Goal: Task Accomplishment & Management: Complete application form

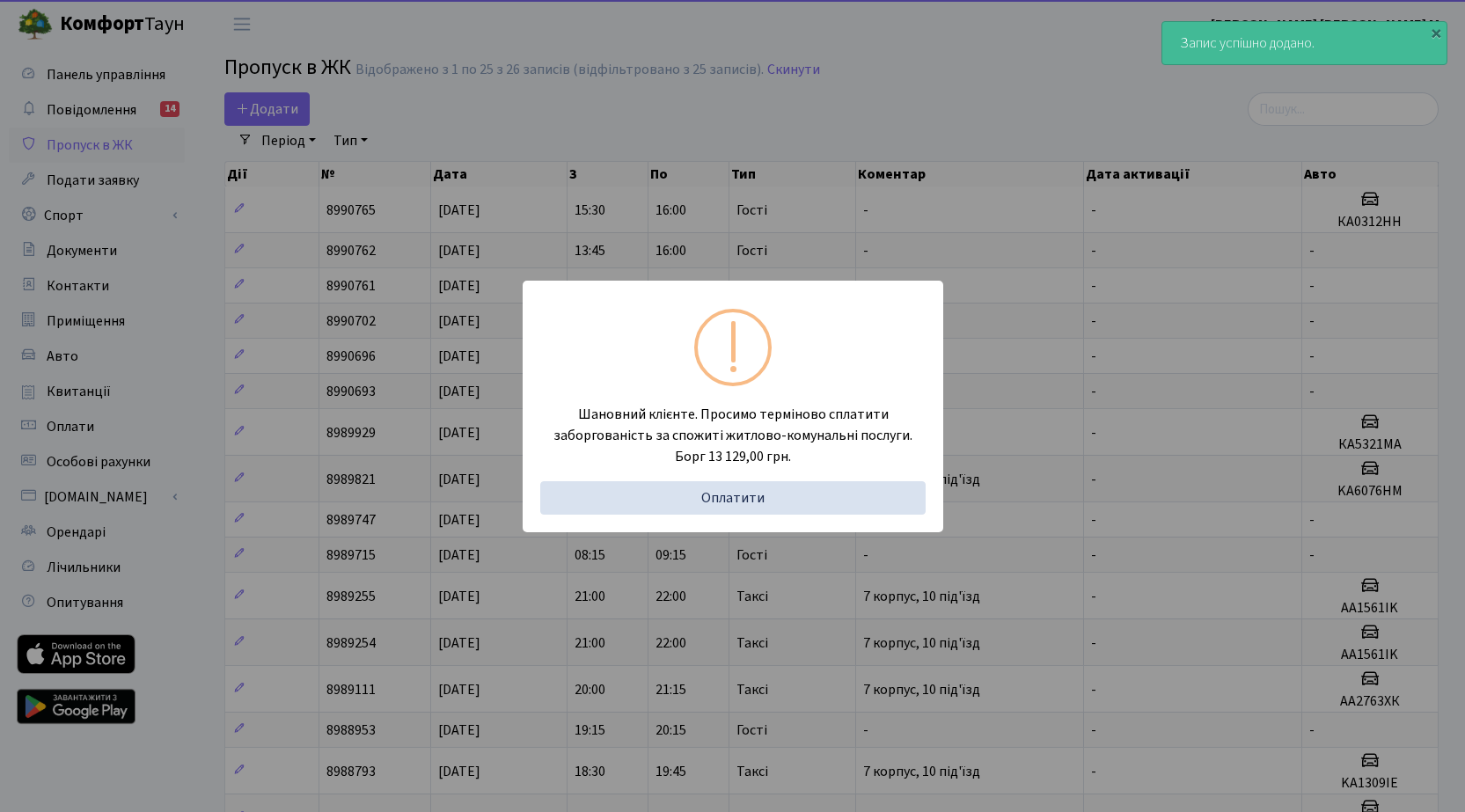
select select "25"
click at [279, 110] on div "Шановний клієнте. Просимо терміново сплатити заборгованість за спожиті житлово-…" at bounding box center [732, 406] width 1465 height 812
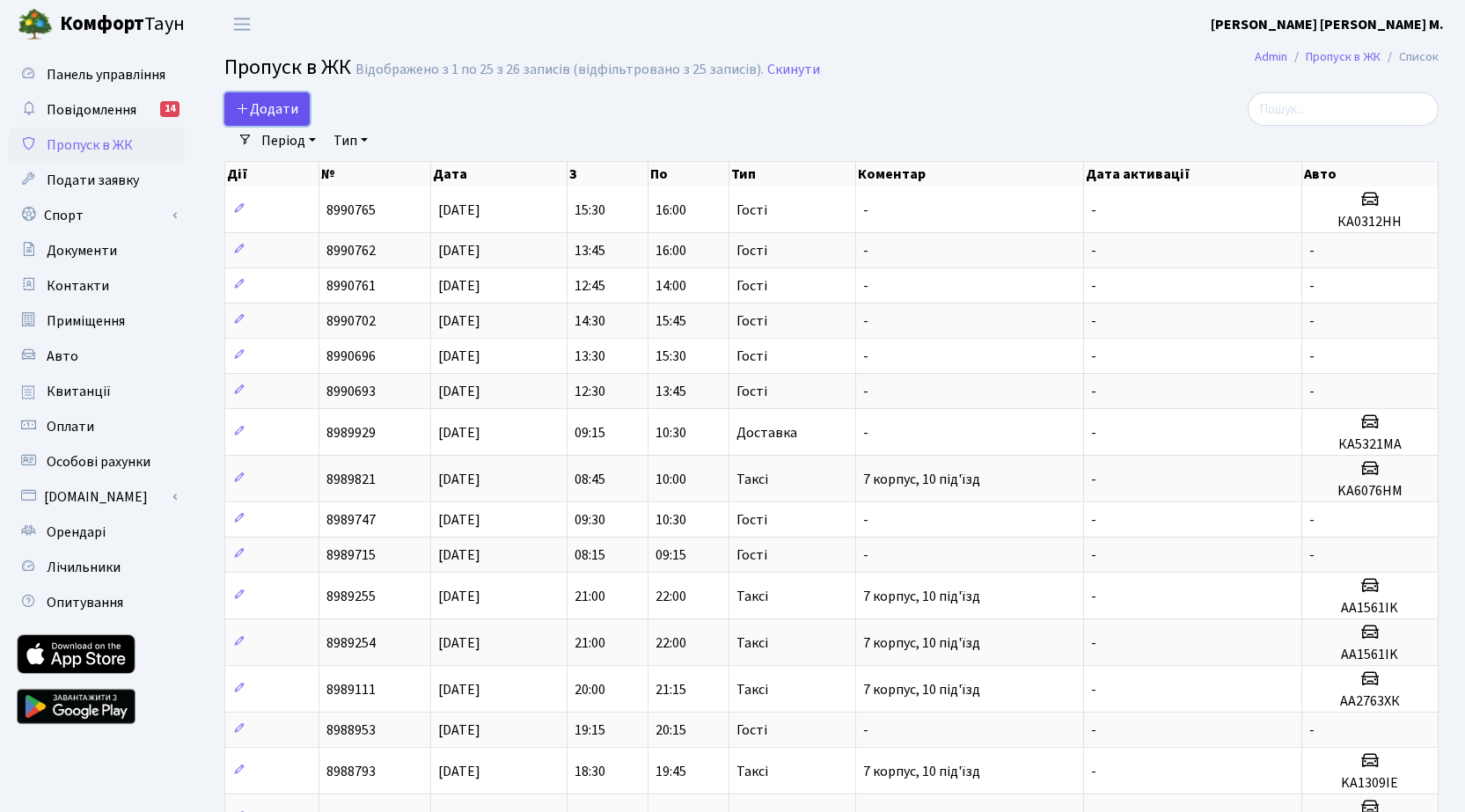
click at [280, 108] on span "Додати" at bounding box center [266, 109] width 62 height 19
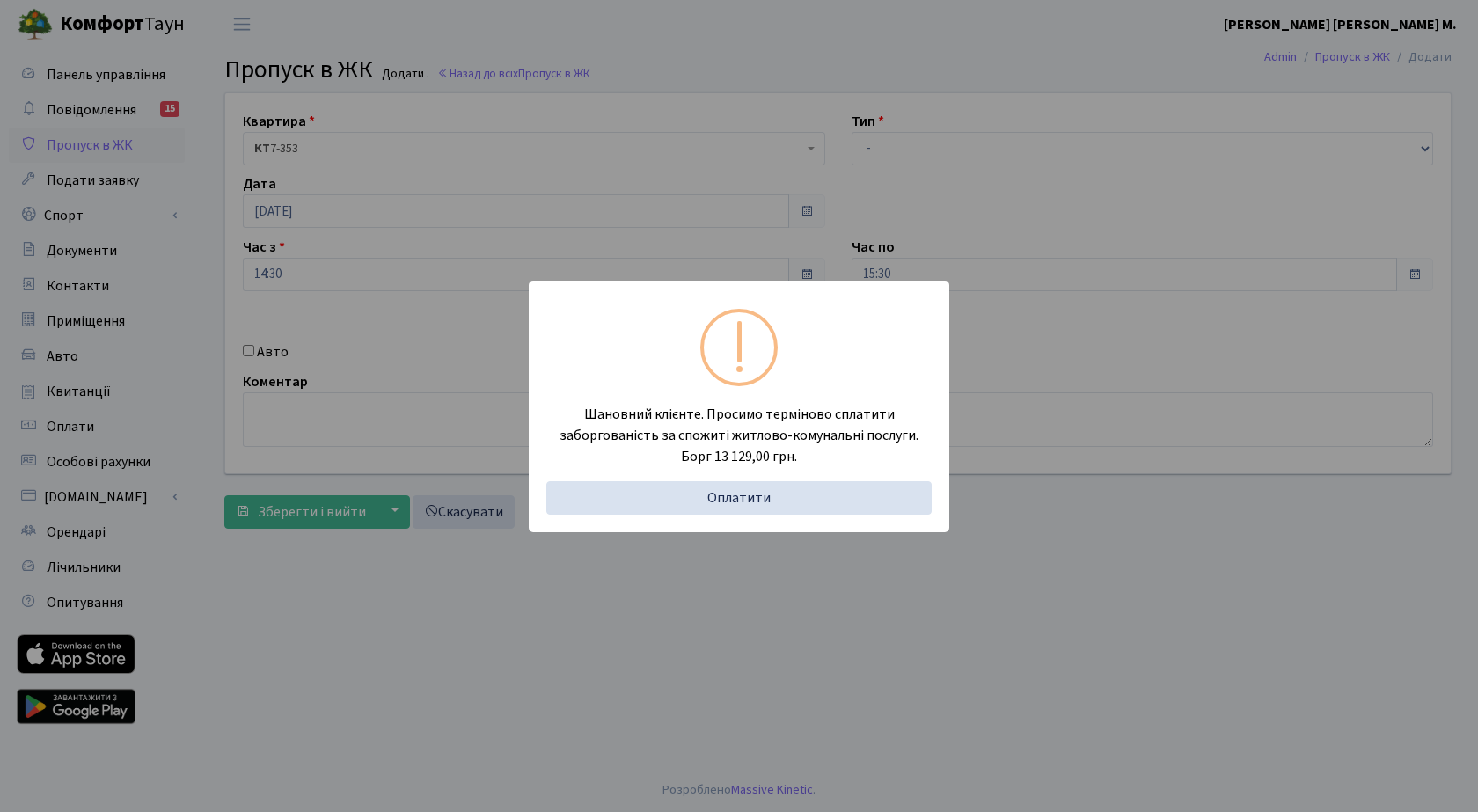
click at [927, 150] on div "Шановний клієнте. Просимо терміново сплатити заборгованість за спожиті житлово-…" at bounding box center [739, 406] width 1478 height 812
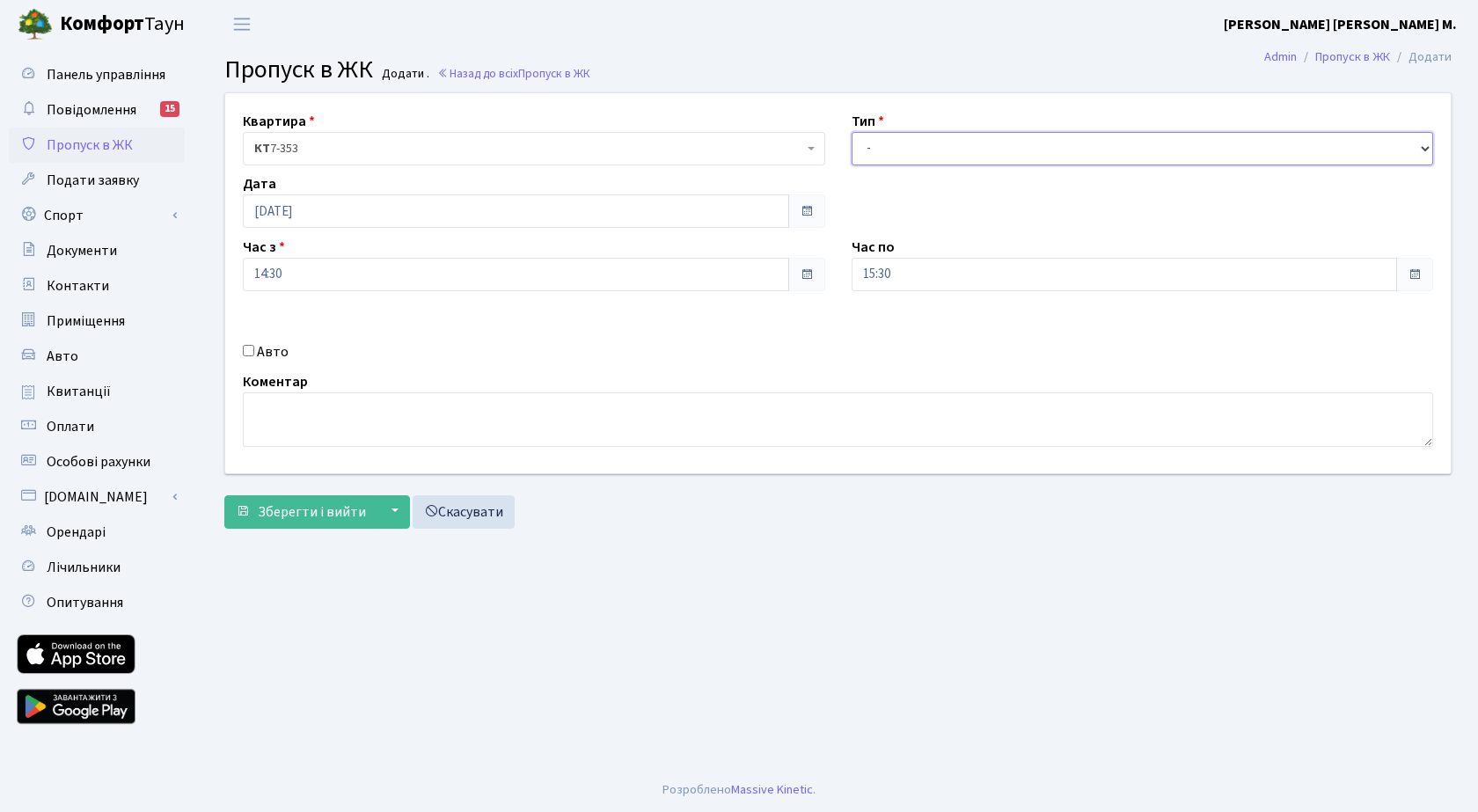
click at [928, 149] on select "- Доставка Таксі Гості Сервіс" at bounding box center [1143, 148] width 582 height 34
select select "3"
click at [852, 132] on select "- Доставка Таксі Гості Сервіс" at bounding box center [1143, 148] width 582 height 34
click at [326, 510] on span "Зберегти і вийти" at bounding box center [312, 512] width 109 height 19
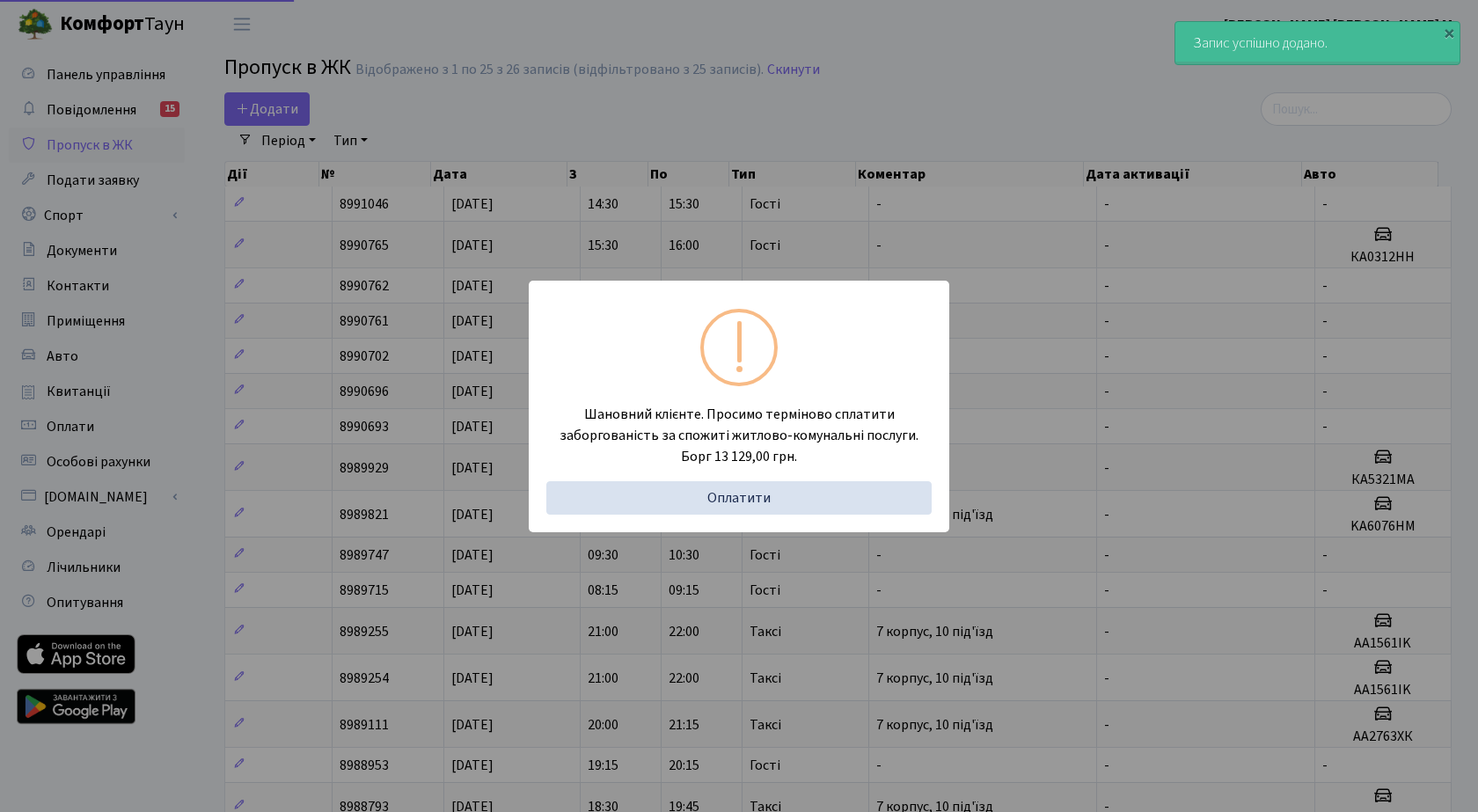
select select "25"
